Goal: Check status: Check status

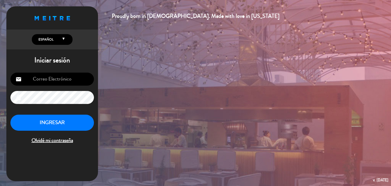
type input "[EMAIL_ADDRESS][DOMAIN_NAME]"
click at [40, 124] on button "INGRESAR" at bounding box center [52, 123] width 84 height 16
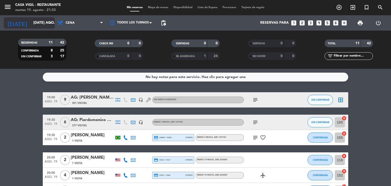
click at [45, 26] on input "[DATE] ago." at bounding box center [55, 22] width 48 height 9
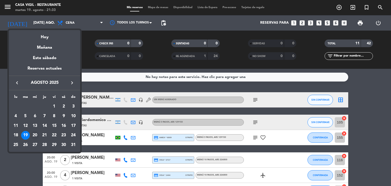
click at [35, 135] on div "20" at bounding box center [35, 135] width 9 height 9
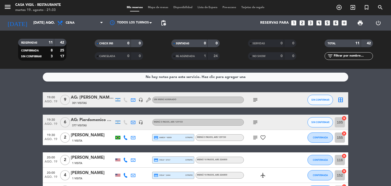
type input "mié. 20 ago."
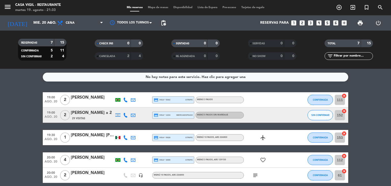
click at [3, 7] on div "menu Casa [PERSON_NAME] - Restaurante martes 19. agosto - 21:33" at bounding box center [49, 8] width 98 height 12
click at [8, 6] on icon "menu" at bounding box center [8, 7] width 8 height 8
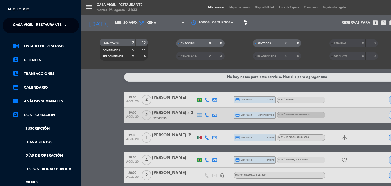
click at [69, 24] on span at bounding box center [67, 25] width 9 height 11
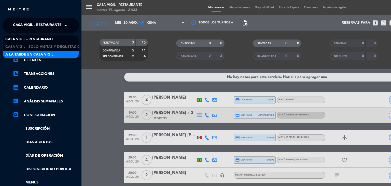
click at [48, 56] on span "A la tarde en Casa Vigil" at bounding box center [29, 55] width 48 height 6
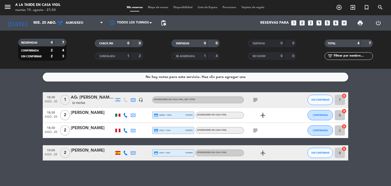
click at [91, 99] on div "AG: [PERSON_NAME] X1/ BUS VITIVINICOLA" at bounding box center [92, 97] width 43 height 7
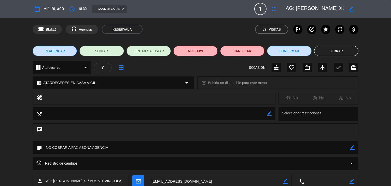
click at [326, 52] on button "Cerrar" at bounding box center [336, 51] width 44 height 10
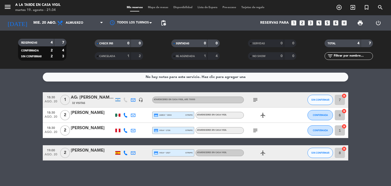
click at [88, 110] on div "[PERSON_NAME]" at bounding box center [92, 113] width 43 height 7
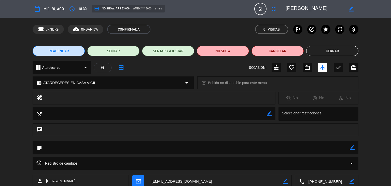
click at [316, 50] on button "Cerrar" at bounding box center [333, 51] width 52 height 10
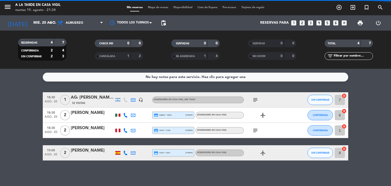
click at [83, 128] on div "[PERSON_NAME]" at bounding box center [92, 128] width 43 height 7
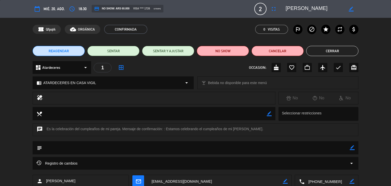
click at [327, 52] on button "Cerrar" at bounding box center [333, 51] width 52 height 10
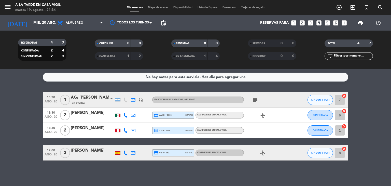
click at [257, 130] on icon "subject" at bounding box center [256, 130] width 6 height 6
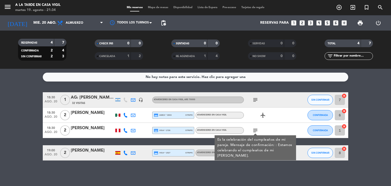
click at [257, 130] on icon "subject" at bounding box center [256, 130] width 6 height 6
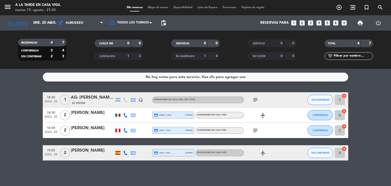
click at [116, 153] on div at bounding box center [117, 153] width 5 height 4
drag, startPoint x: 116, startPoint y: 153, endPoint x: 102, endPoint y: 152, distance: 14.1
click at [114, 153] on div "[GEOGRAPHIC_DATA]" at bounding box center [118, 152] width 8 height 15
click at [94, 149] on div "[PERSON_NAME]" at bounding box center [92, 150] width 43 height 7
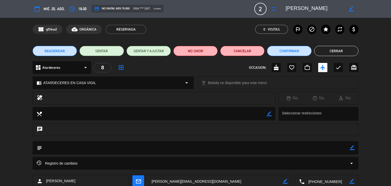
drag, startPoint x: 337, startPoint y: 50, endPoint x: 335, endPoint y: 48, distance: 3.1
click at [337, 50] on button "Cerrar" at bounding box center [336, 51] width 44 height 10
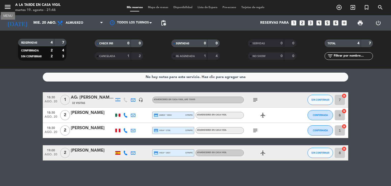
click at [8, 6] on icon "menu" at bounding box center [8, 7] width 8 height 8
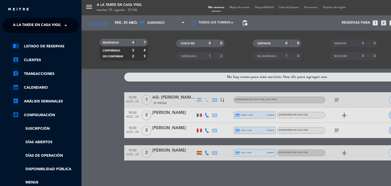
click at [63, 25] on span at bounding box center [67, 25] width 9 height 11
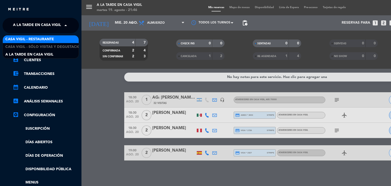
click at [58, 38] on div "Casa Vigil - Restaurante" at bounding box center [41, 39] width 76 height 8
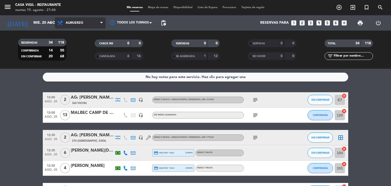
click at [100, 24] on span "Almuerzo" at bounding box center [80, 22] width 51 height 11
click at [75, 58] on div "menu Casa [PERSON_NAME] - Restaurante martes 19. agosto - 21:46 Mis reservas Ma…" at bounding box center [195, 34] width 391 height 69
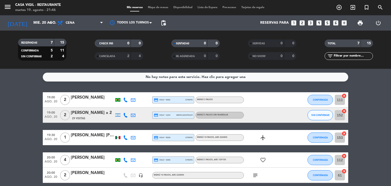
click at [87, 97] on div "[PERSON_NAME]" at bounding box center [92, 97] width 43 height 7
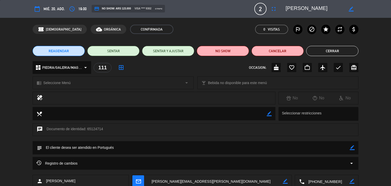
click at [334, 52] on button "Cerrar" at bounding box center [333, 51] width 52 height 10
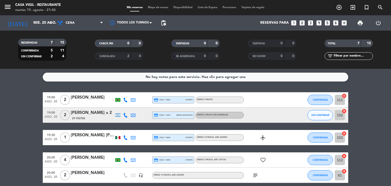
click at [92, 111] on div "[PERSON_NAME] x 2" at bounding box center [92, 113] width 43 height 7
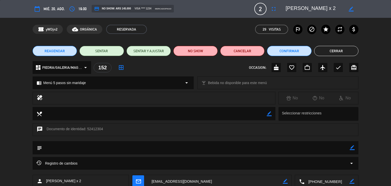
click at [337, 53] on button "Cerrar" at bounding box center [336, 51] width 44 height 10
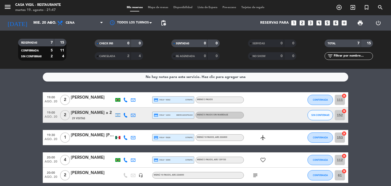
click at [91, 111] on div "[PERSON_NAME] x 2" at bounding box center [92, 113] width 43 height 7
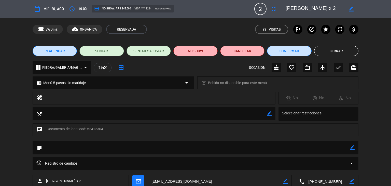
click at [324, 53] on button "Cerrar" at bounding box center [336, 51] width 44 height 10
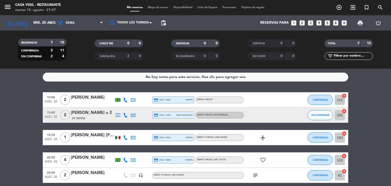
click at [94, 108] on div "19:00 ago. 20 2 [PERSON_NAME] x 2 29 Visitas credit_card visa * 1234 mercadopag…" at bounding box center [196, 115] width 306 height 15
click at [94, 113] on div "[PERSON_NAME] x 2" at bounding box center [92, 113] width 43 height 7
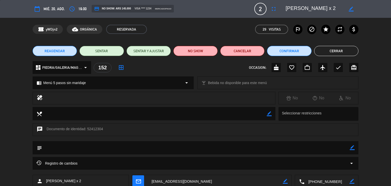
click at [326, 51] on button "Cerrar" at bounding box center [336, 51] width 44 height 10
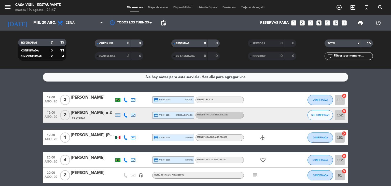
click at [93, 134] on div "[PERSON_NAME] [PERSON_NAME]" at bounding box center [92, 135] width 43 height 7
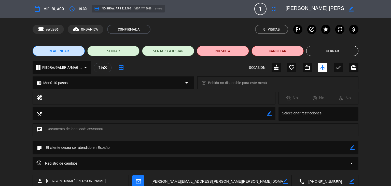
click at [342, 52] on button "Cerrar" at bounding box center [333, 51] width 52 height 10
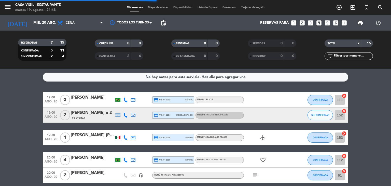
scroll to position [25, 0]
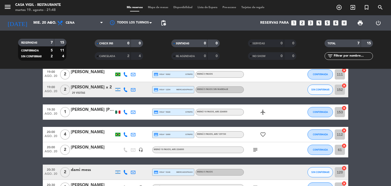
click at [88, 136] on div at bounding box center [92, 138] width 43 height 4
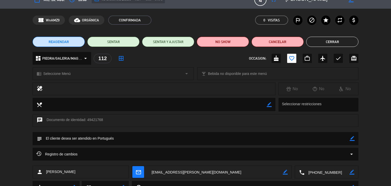
scroll to position [0, 0]
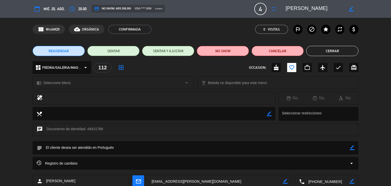
click at [343, 49] on button "Cerrar" at bounding box center [333, 51] width 52 height 10
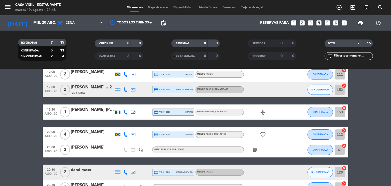
click at [92, 148] on div "[PERSON_NAME]" at bounding box center [92, 147] width 43 height 7
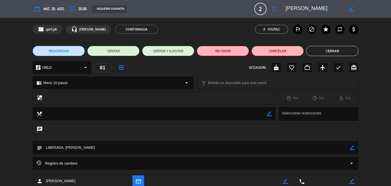
click at [332, 50] on button "Cerrar" at bounding box center [333, 51] width 52 height 10
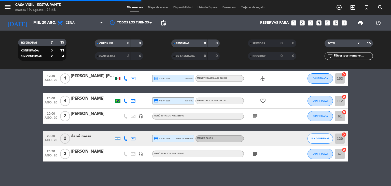
scroll to position [60, 0]
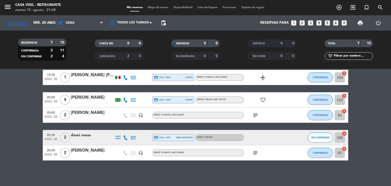
click at [82, 137] on div "dami mess" at bounding box center [92, 135] width 43 height 7
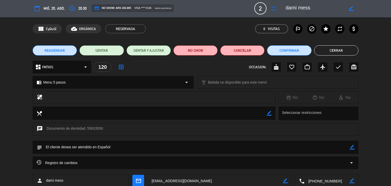
scroll to position [0, 0]
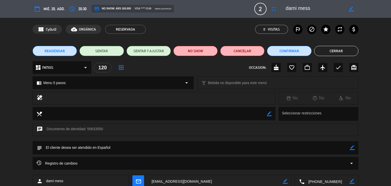
click at [333, 53] on button "Cerrar" at bounding box center [336, 51] width 44 height 10
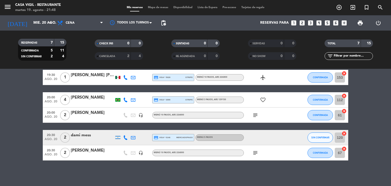
click at [94, 151] on div "[PERSON_NAME]" at bounding box center [92, 150] width 43 height 7
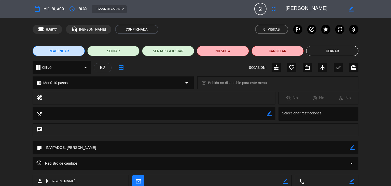
click at [333, 52] on button "Cerrar" at bounding box center [333, 51] width 52 height 10
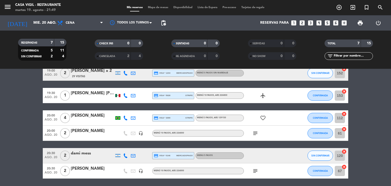
scroll to position [60, 0]
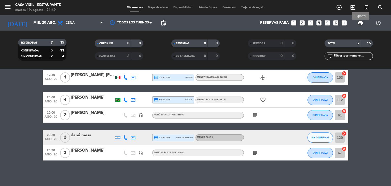
click at [361, 23] on span "print" at bounding box center [361, 23] width 6 height 6
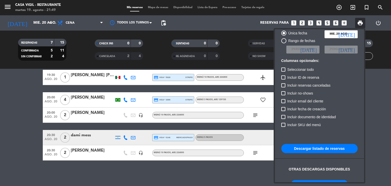
scroll to position [31, 0]
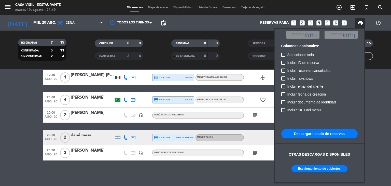
click at [309, 166] on button "Escalonamiento de cubiertos" at bounding box center [320, 168] width 56 height 7
click at [226, 169] on div at bounding box center [195, 93] width 391 height 186
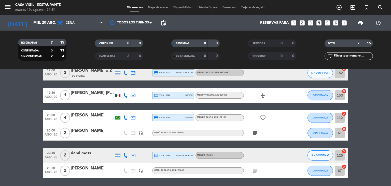
scroll to position [51, 0]
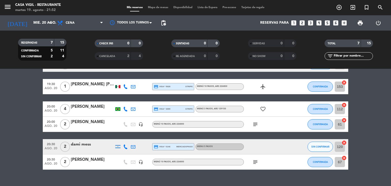
click at [93, 83] on div "[PERSON_NAME] [PERSON_NAME]" at bounding box center [92, 84] width 43 height 7
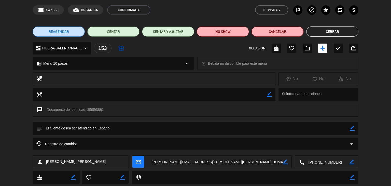
scroll to position [32, 0]
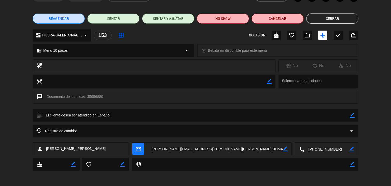
click at [84, 152] on div "person [PERSON_NAME] [PERSON_NAME]" at bounding box center [81, 148] width 96 height 13
drag, startPoint x: 85, startPoint y: 149, endPoint x: 46, endPoint y: 150, distance: 39.5
click at [46, 150] on div "person [PERSON_NAME] [PERSON_NAME]" at bounding box center [81, 148] width 96 height 13
copy span "[PERSON_NAME] [PERSON_NAME]"
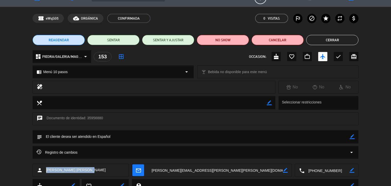
scroll to position [7, 0]
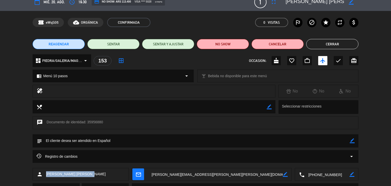
click at [349, 42] on button "Cerrar" at bounding box center [333, 44] width 52 height 10
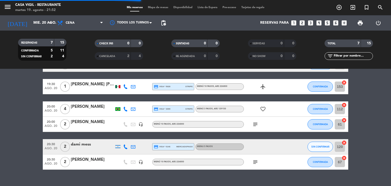
click at [120, 87] on div at bounding box center [118, 86] width 8 height 15
click at [119, 87] on div at bounding box center [117, 86] width 5 height 3
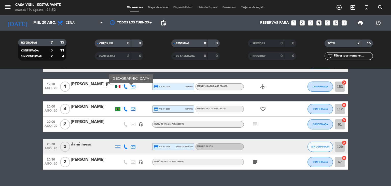
click at [101, 83] on div "[PERSON_NAME] [PERSON_NAME]" at bounding box center [92, 84] width 43 height 7
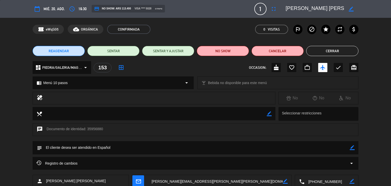
click at [338, 51] on button "Cerrar" at bounding box center [333, 51] width 52 height 10
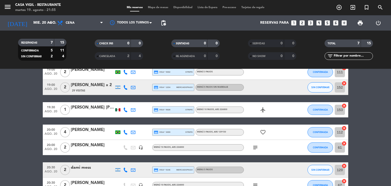
scroll to position [0, 0]
